Goal: Use online tool/utility: Use online tool/utility

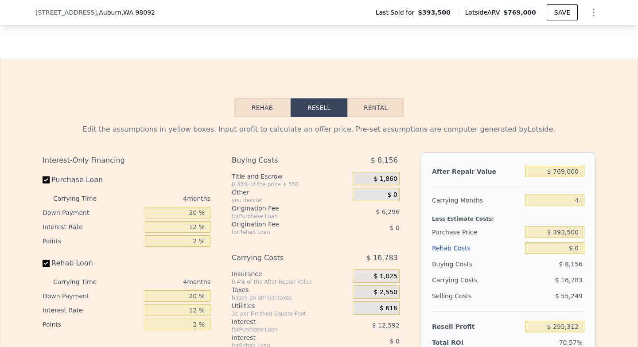
scroll to position [1274, 0]
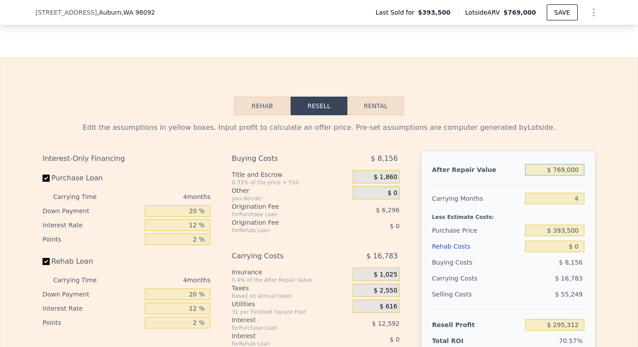
click at [561, 171] on input "$ 769,000" at bounding box center [554, 170] width 59 height 12
click at [582, 123] on div "Edit the assumptions in yellow boxes. Input profit to calculate an offer price.…" at bounding box center [319, 127] width 553 height 11
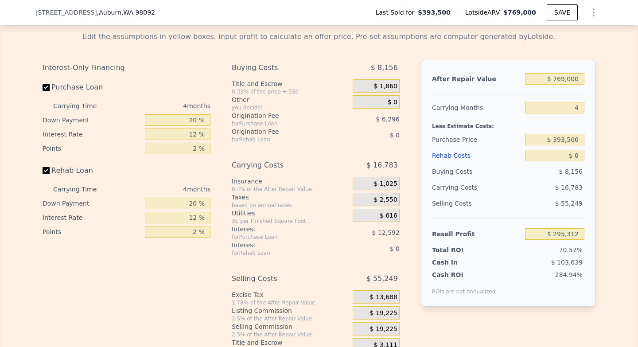
scroll to position [1362, 0]
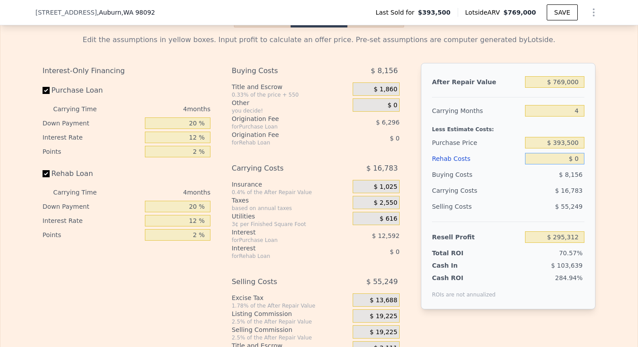
click at [577, 157] on input "$ 0" at bounding box center [554, 159] width 59 height 12
drag, startPoint x: 579, startPoint y: 143, endPoint x: 534, endPoint y: 141, distance: 44.8
click at [534, 141] on input "$ 393,500" at bounding box center [554, 143] width 59 height 12
type input "$ 600,000"
click at [613, 188] on div "Edit the assumptions in yellow boxes. Input profit to calculate an offer price.…" at bounding box center [318, 192] width 637 height 330
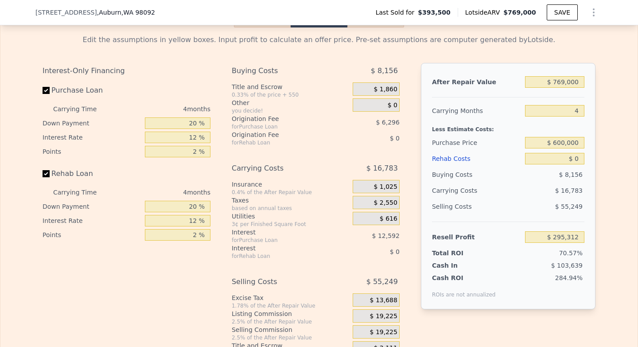
type input "$ 78,212"
click at [577, 157] on input "$ 0" at bounding box center [554, 159] width 59 height 12
type input "$ 020,000"
type input "$ 57,252"
type input "$ 0200,000"
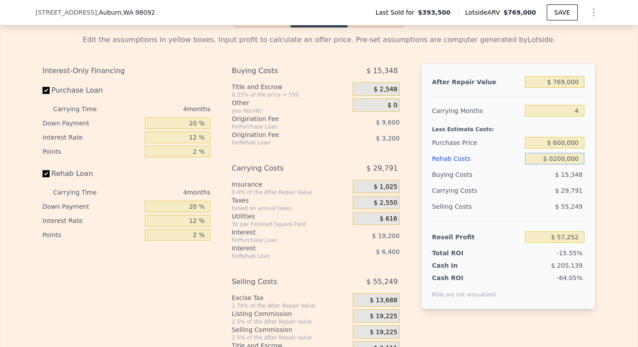
type input "-$ 131,388"
type input "$ 020,000"
type input "$ 57,252"
type input "$ 20,000"
click at [629, 204] on div "Edit the assumptions in yellow boxes. Input profit to calculate an offer price.…" at bounding box center [318, 192] width 637 height 330
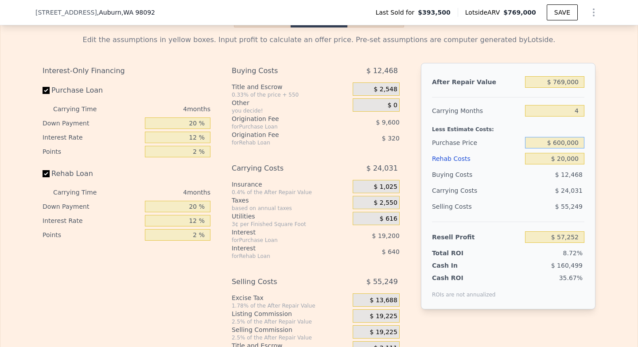
drag, startPoint x: 580, startPoint y: 142, endPoint x: 548, endPoint y: 142, distance: 31.5
click at [548, 142] on input "$ 600,000" at bounding box center [554, 143] width 59 height 12
type input "$ 550,000"
click at [620, 123] on div "Edit the assumptions in yellow boxes. Input profit to calculate an offer price.…" at bounding box center [318, 192] width 637 height 330
type input "$ 109,818"
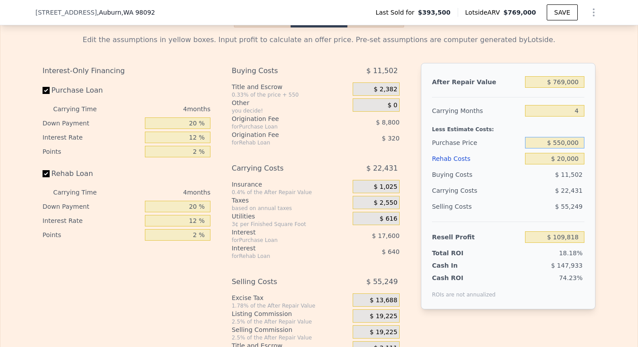
click at [565, 141] on input "$ 550,000" at bounding box center [554, 143] width 59 height 12
type input "$ 575,000"
click at [620, 190] on div "Edit the assumptions in yellow boxes. Input profit to calculate an offer price.…" at bounding box center [318, 192] width 637 height 330
type input "$ 83,535"
click at [565, 143] on input "$ 575,000" at bounding box center [554, 143] width 59 height 12
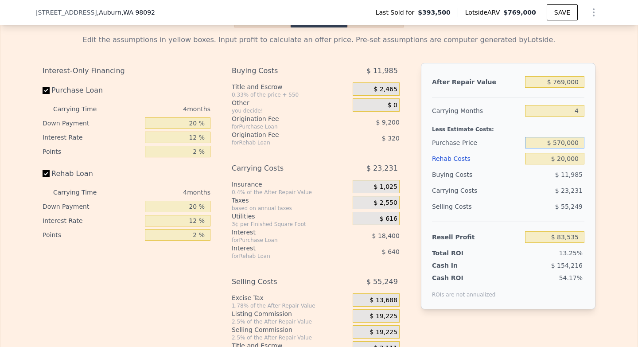
type input "$ 570,000"
click at [612, 175] on div "Edit the assumptions in yellow boxes. Input profit to calculate an offer price.…" at bounding box center [318, 192] width 637 height 330
type input "$ 88,792"
click at [566, 143] on input "$ 570,000" at bounding box center [554, 143] width 59 height 12
type input "$ 560,000"
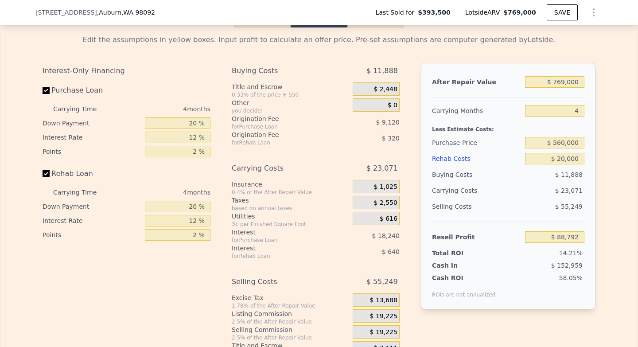
click at [613, 163] on div "Edit the assumptions in yellow boxes. Input profit to calculate an offer price.…" at bounding box center [318, 192] width 637 height 330
type input "$ 99,305"
click at [565, 80] on input "$ 769,000" at bounding box center [554, 82] width 59 height 12
type input "$ 7,000"
type input "-$ 607,478"
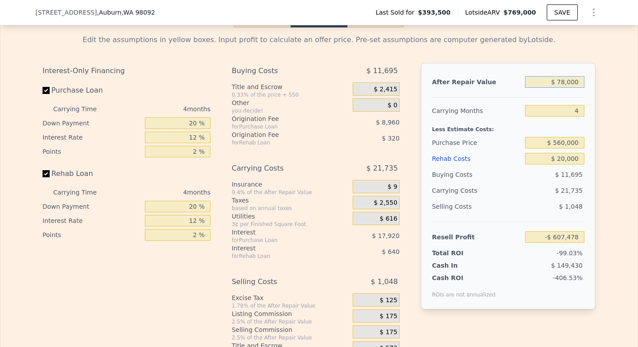
type input "$ 780,000"
type input "$ 109,508"
type input "$ 780,000"
click at [620, 113] on div "Edit the assumptions in yellow boxes. Input profit to calculate an offer price.…" at bounding box center [318, 192] width 637 height 330
click at [564, 144] on input "$ 560,000" at bounding box center [554, 143] width 59 height 12
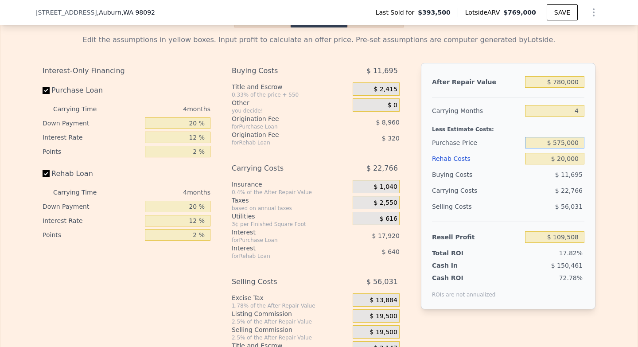
type input "$ 575,000"
click at [610, 187] on div "Edit the assumptions in yellow boxes. Input profit to calculate an offer price.…" at bounding box center [318, 192] width 637 height 330
type input "$ 93,738"
click at [566, 142] on input "$ 575,000" at bounding box center [554, 143] width 59 height 12
type input "$ 570,000"
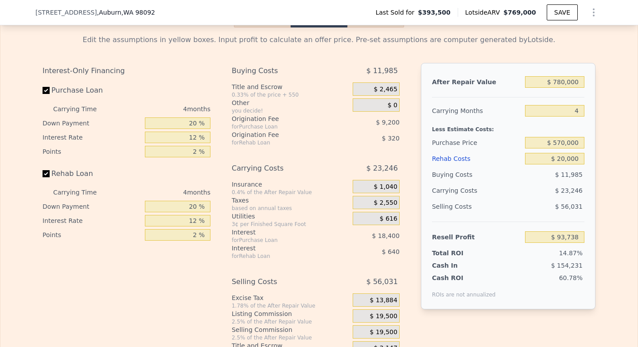
click at [625, 168] on div "Edit the assumptions in yellow boxes. Input profit to calculate an offer price.…" at bounding box center [318, 192] width 637 height 330
type input "$ 98,995"
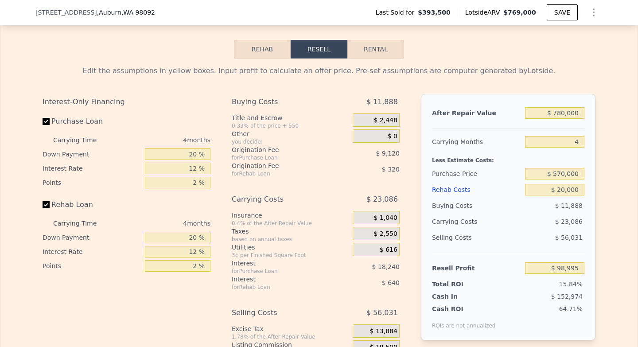
scroll to position [1330, 0]
click at [561, 174] on input "$ 570,000" at bounding box center [554, 175] width 59 height 12
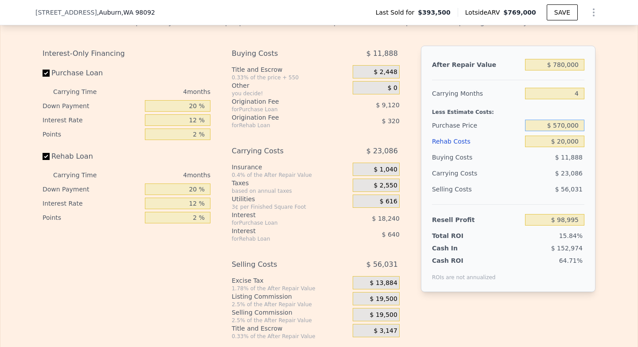
scroll to position [1335, 0]
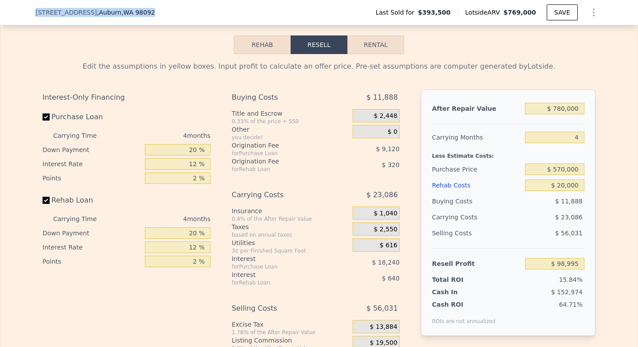
drag, startPoint x: 34, startPoint y: 12, endPoint x: 163, endPoint y: 13, distance: 129.0
click at [163, 13] on div "[STREET_ADDRESS] Last Sold for $393,500 Lotside ARV $769,000 SAVE" at bounding box center [319, 12] width 638 height 25
copy div "[STREET_ADDRESS]"
type input "$ 769,000"
type input "$ 0"
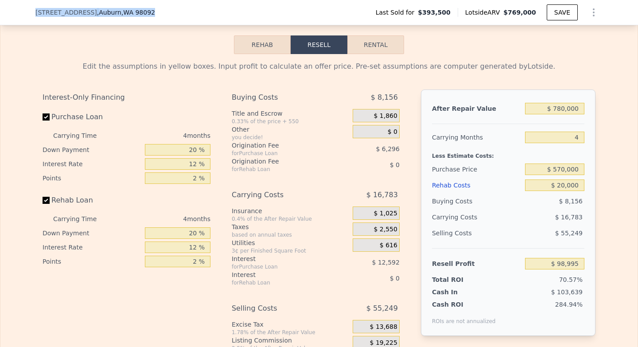
type input "$ 295,312"
